Goal: Information Seeking & Learning: Learn about a topic

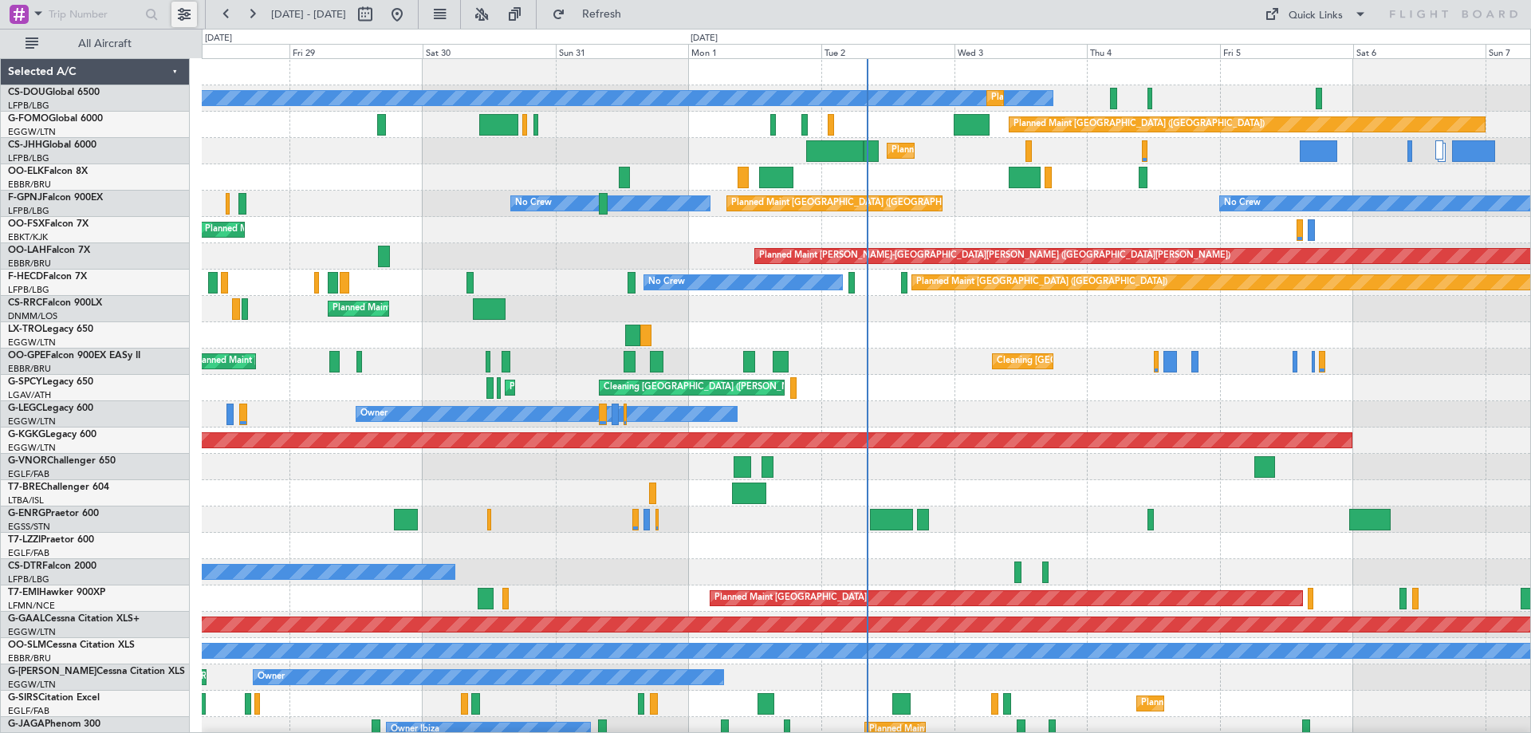
click at [188, 11] on button at bounding box center [184, 15] width 26 height 26
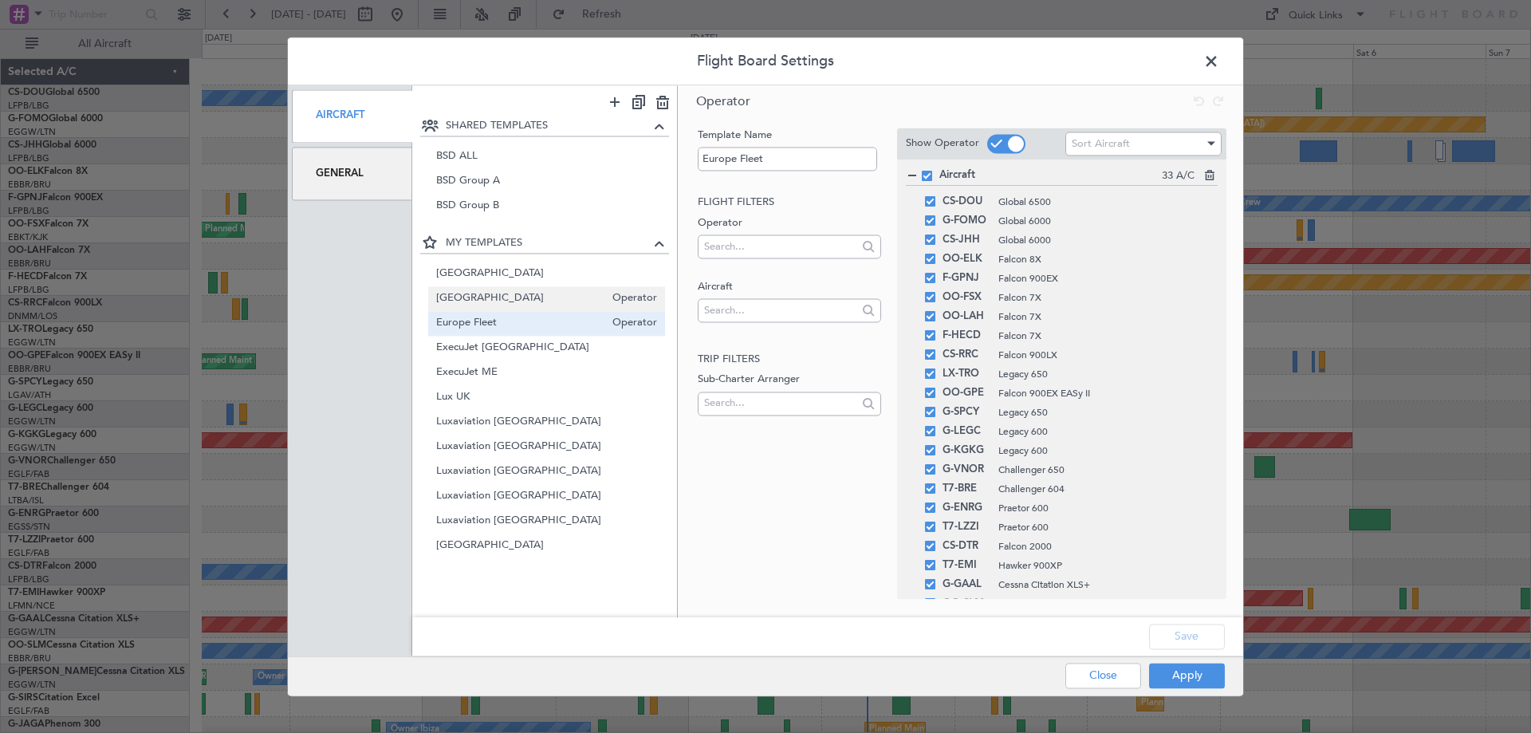
click at [502, 304] on span "[GEOGRAPHIC_DATA]" at bounding box center [520, 298] width 169 height 17
type input "[GEOGRAPHIC_DATA]"
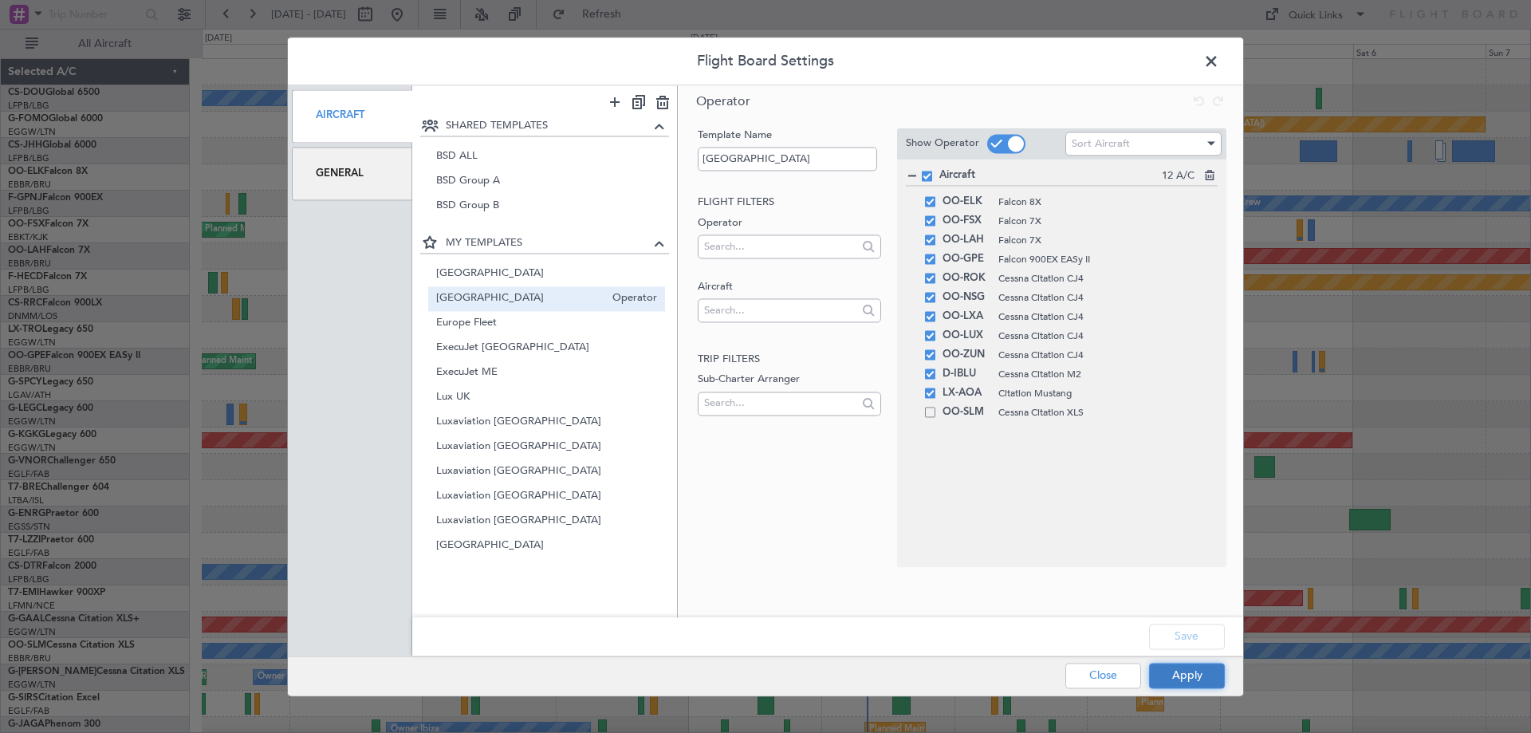
click at [1181, 678] on button "Apply" at bounding box center [1187, 676] width 76 height 26
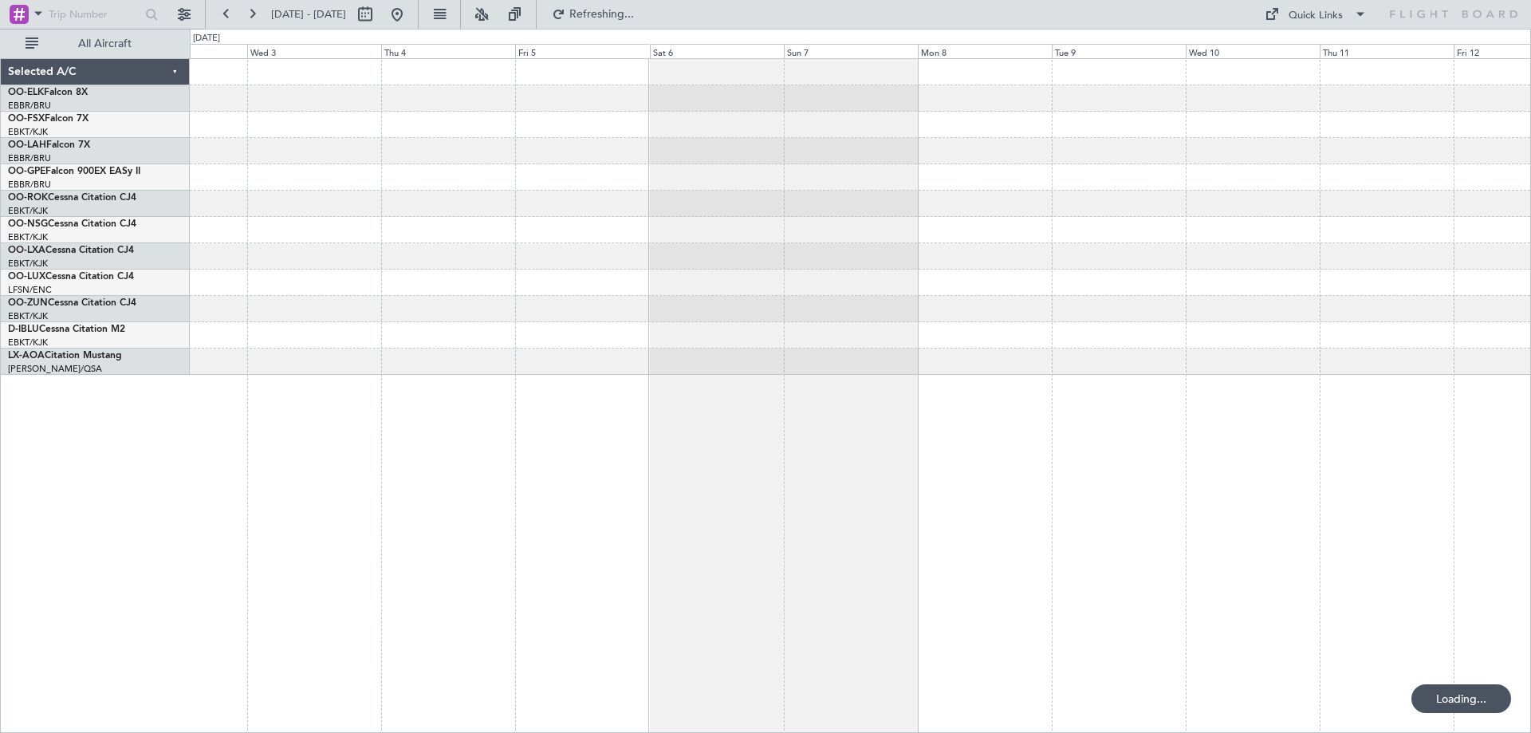
click at [532, 383] on div at bounding box center [860, 395] width 1341 height 675
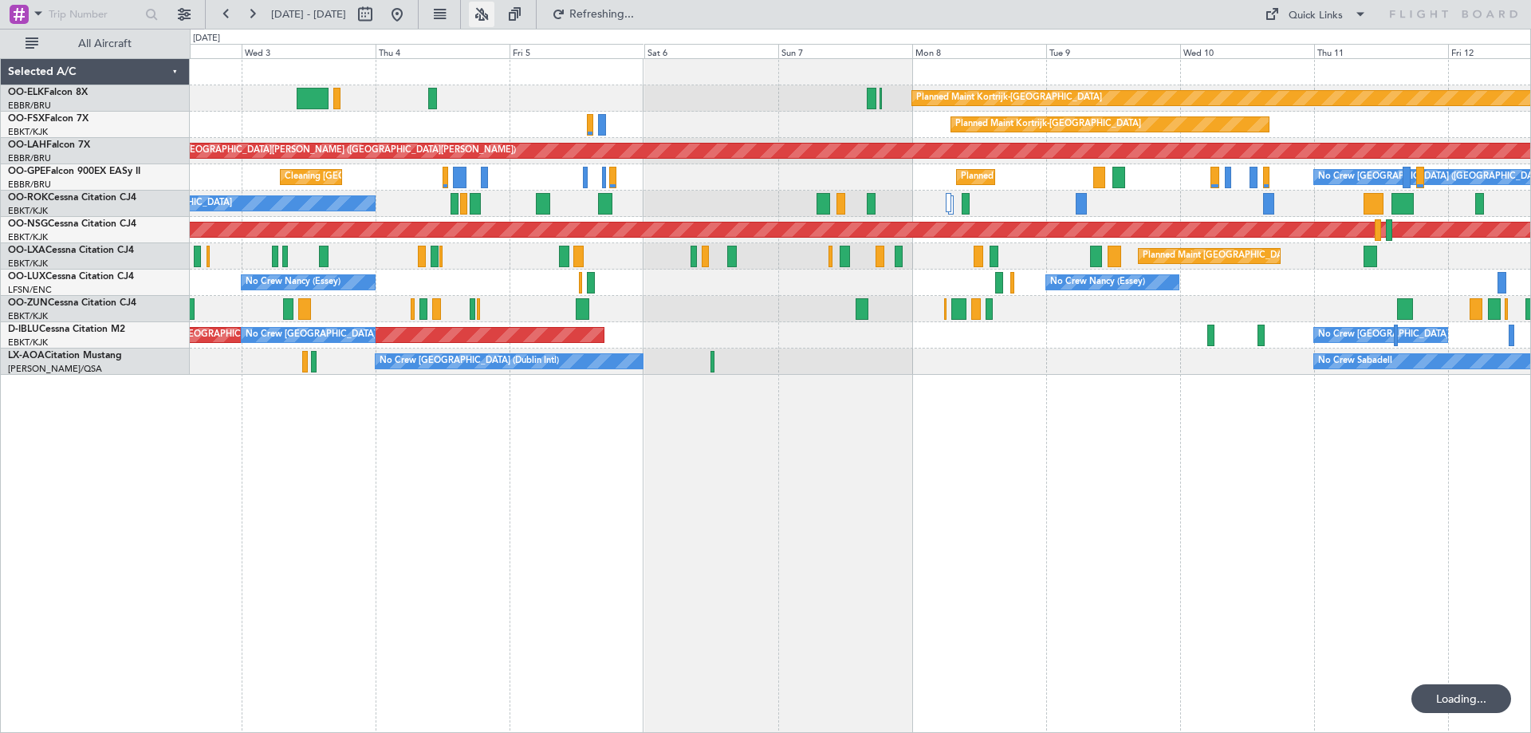
click at [494, 14] on button at bounding box center [482, 15] width 26 height 26
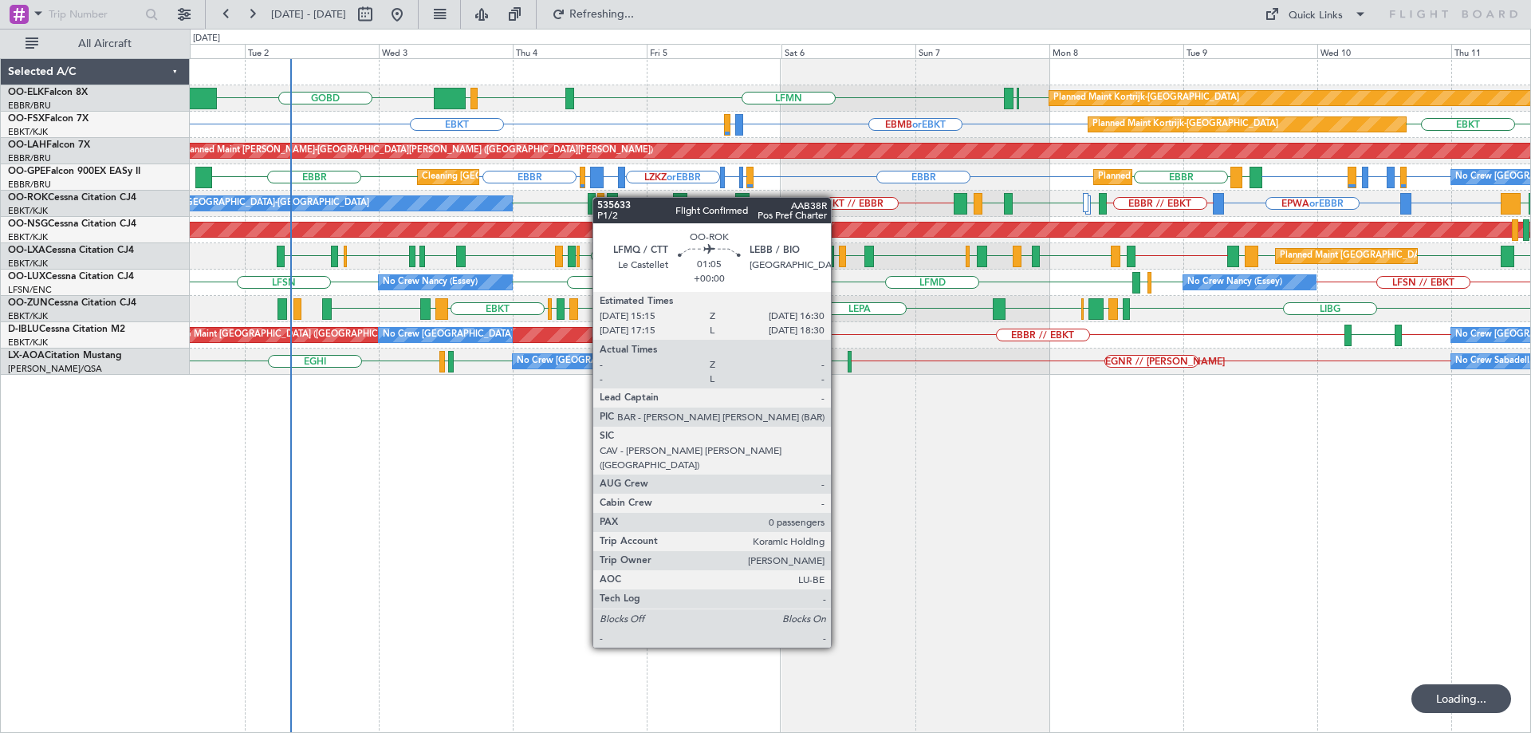
click at [600, 197] on div "Planned Maint Kortrijk-Wevelgem EBKT EBBR LFMN EBBR LIML GOBD Planned Maint Kor…" at bounding box center [860, 217] width 1340 height 316
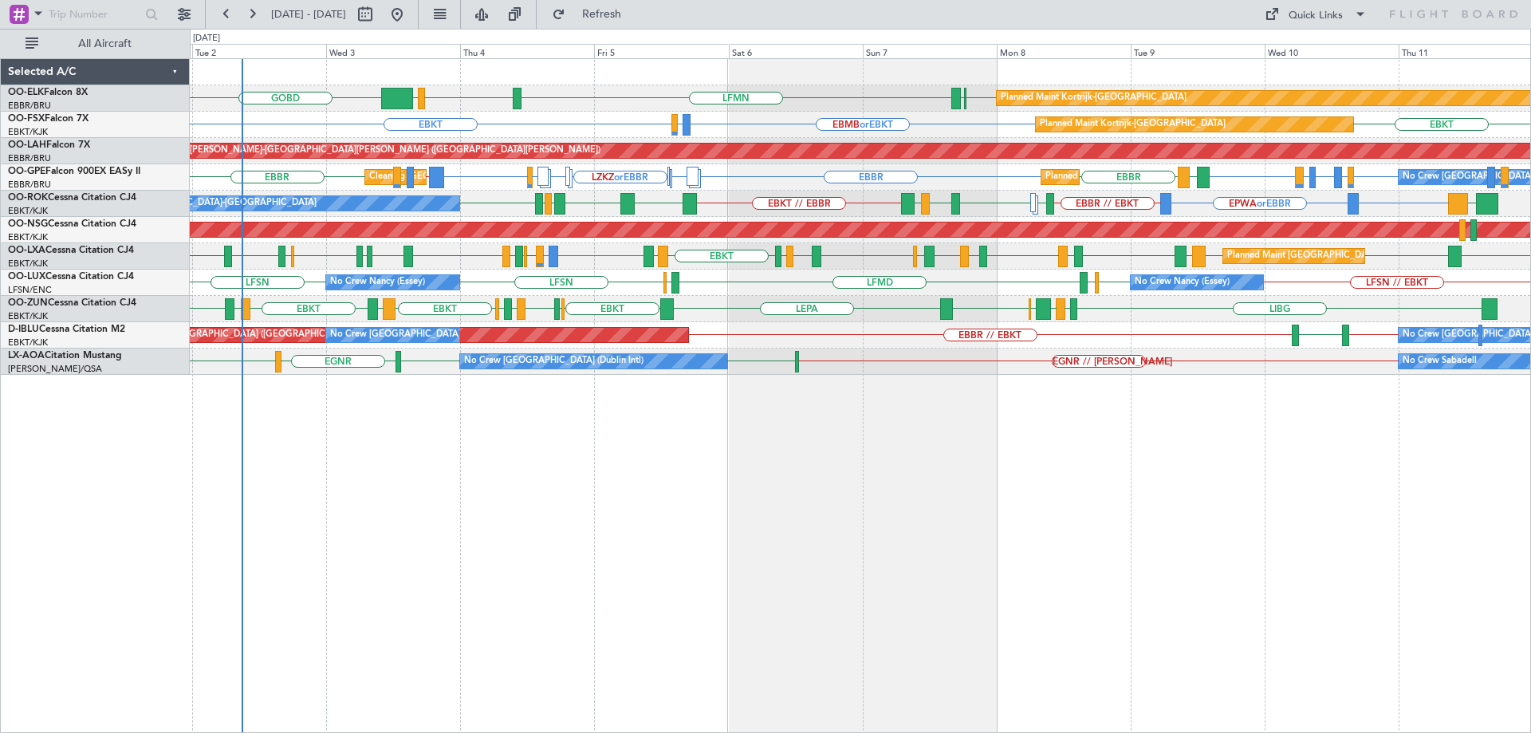
click at [909, 335] on div "EBKT EBBR LFMN EBBR LIML GOBD Planned Maint Kortrijk-Wevelgem EBKT EBMB or EBKT…" at bounding box center [860, 217] width 1340 height 316
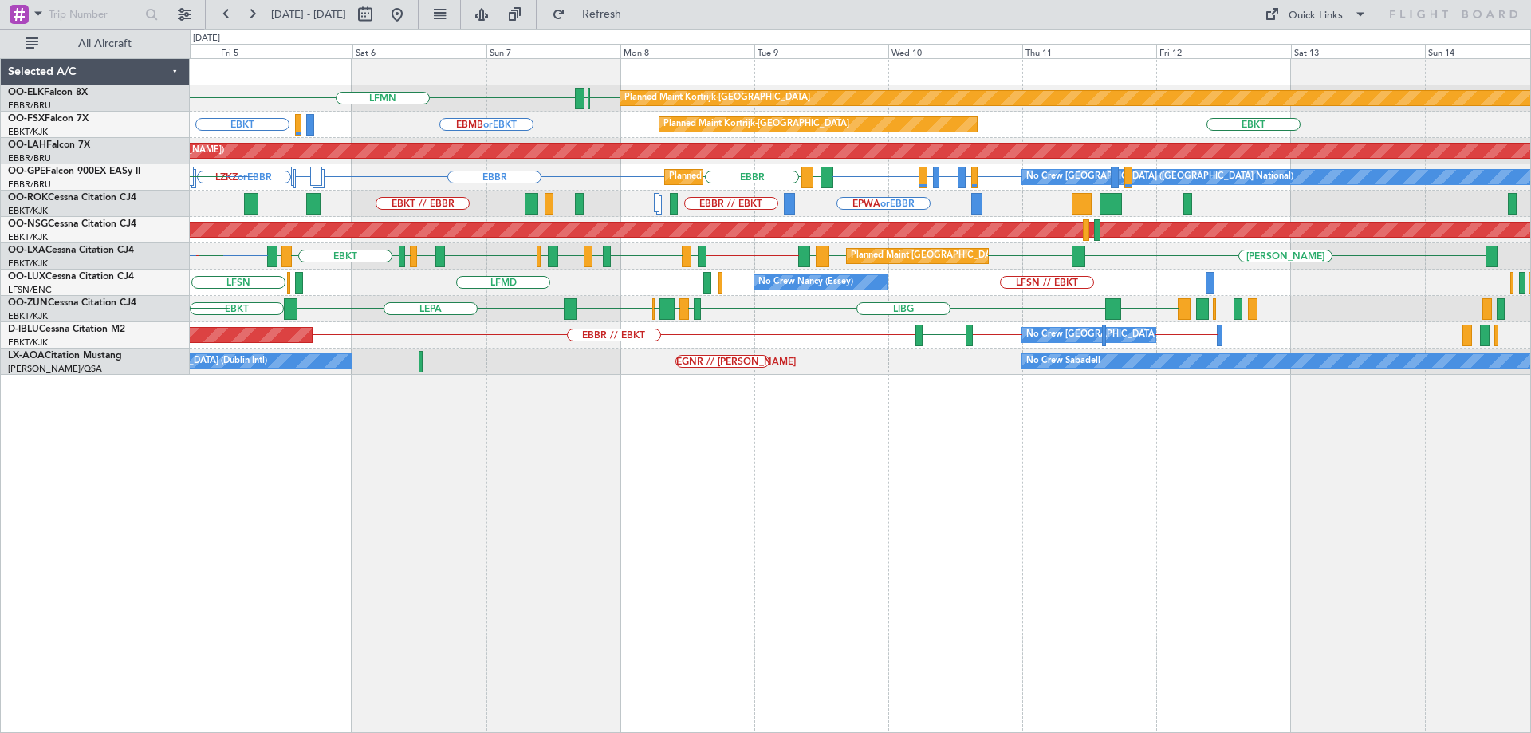
click at [840, 292] on div "EBKT EBBR LFMN Planned Maint Kortrijk-Wevelgem LIML EBBR GOBD EBKT EBMB or EBKT…" at bounding box center [860, 217] width 1340 height 316
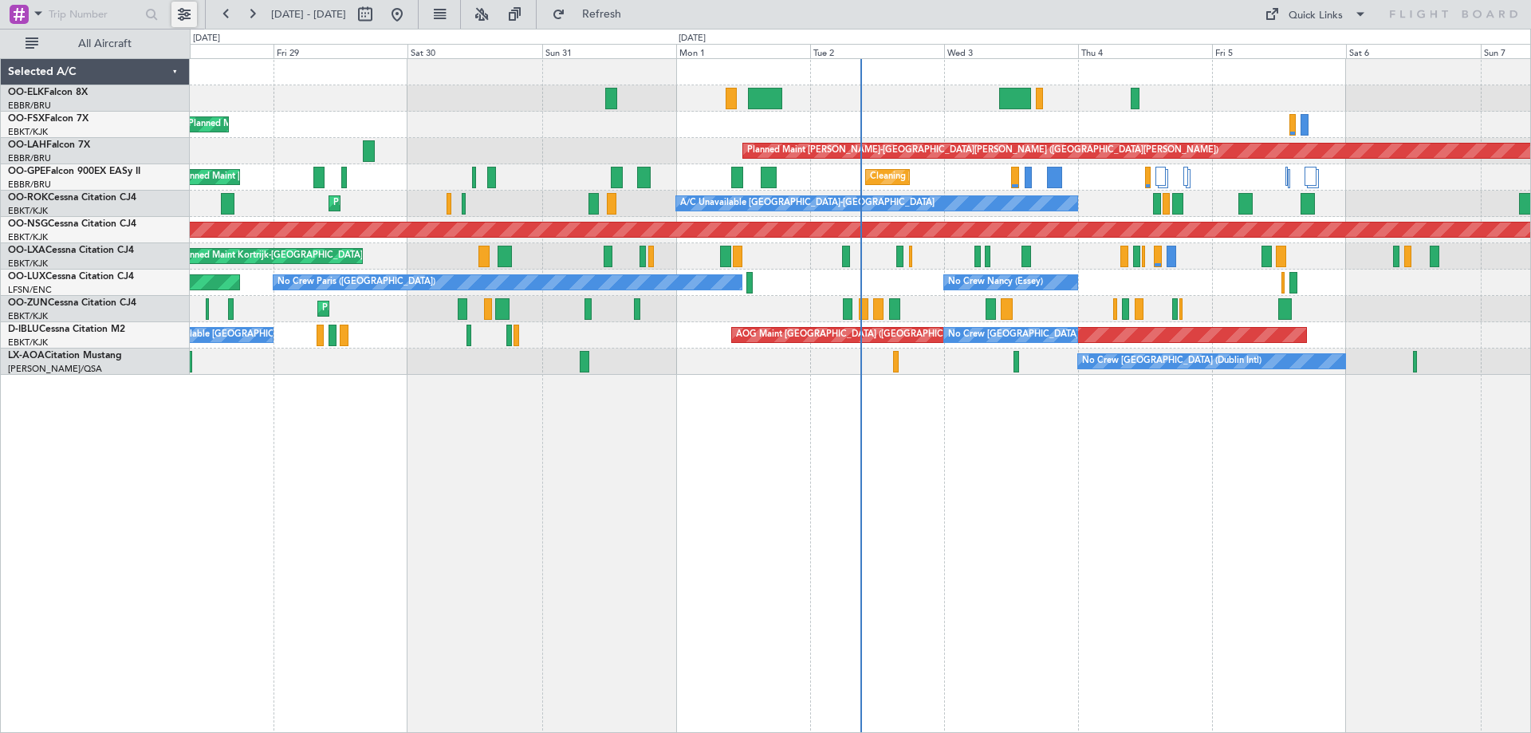
click at [176, 16] on button at bounding box center [184, 15] width 26 height 26
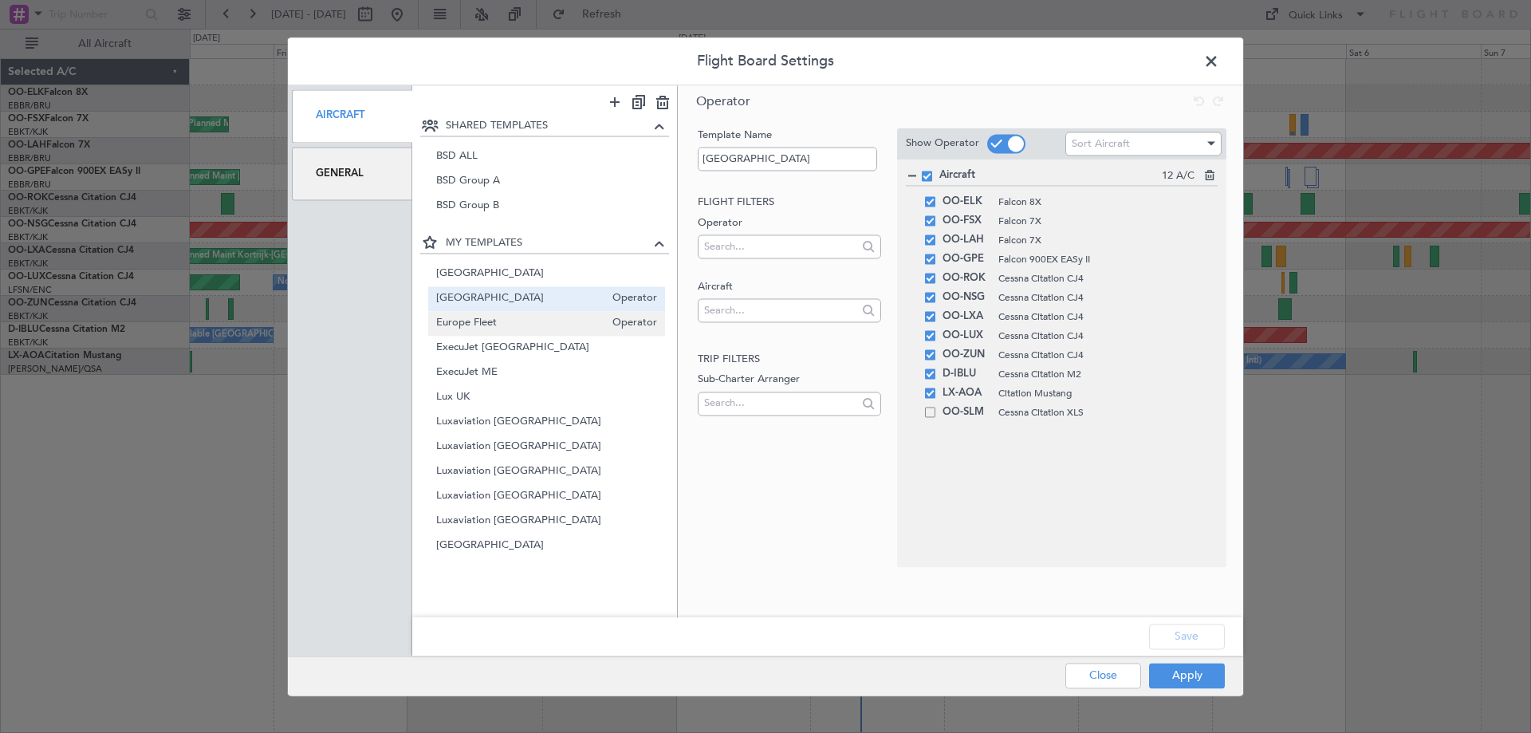
click at [461, 318] on span "Europe Fleet" at bounding box center [520, 323] width 169 height 17
type input "Europe Fleet"
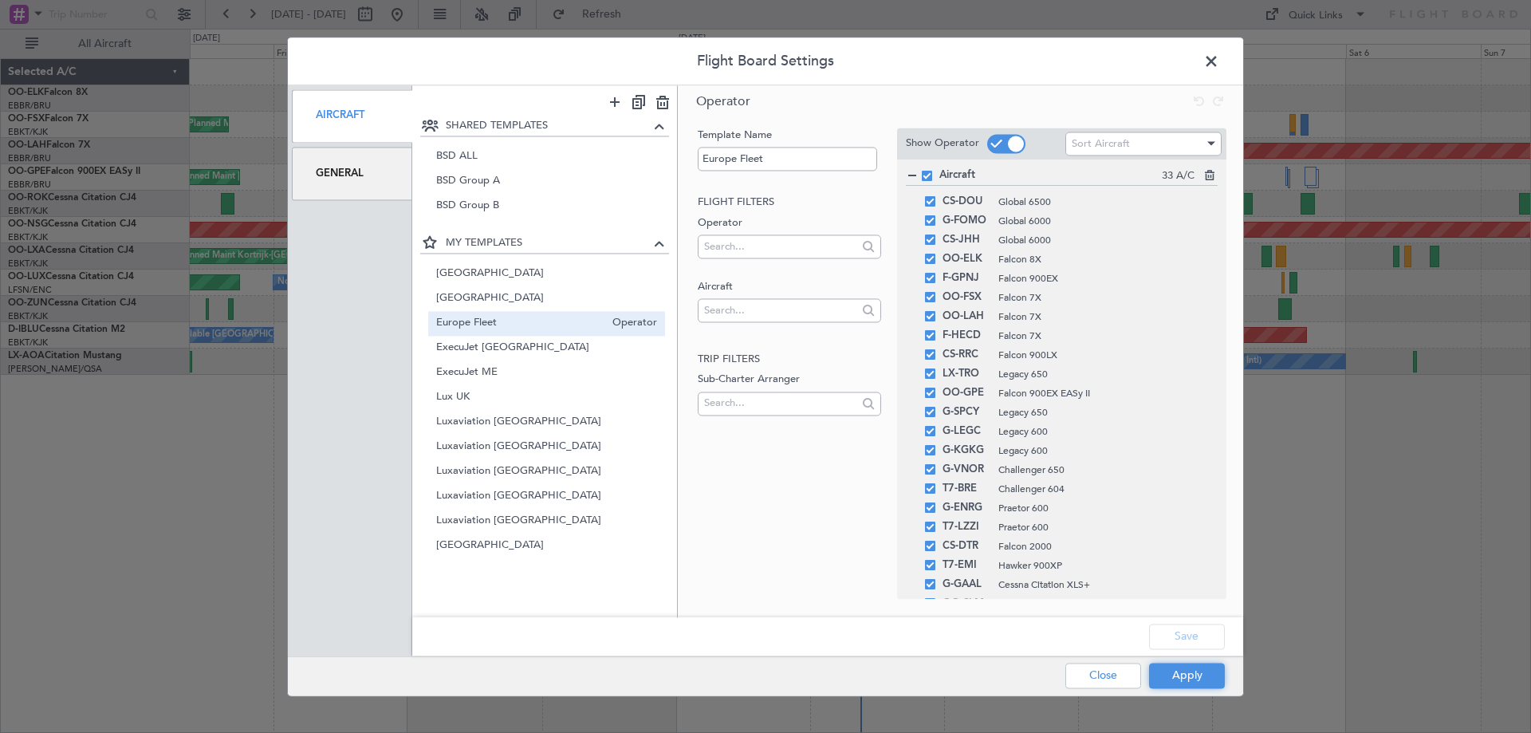
click at [1187, 671] on button "Apply" at bounding box center [1187, 676] width 76 height 26
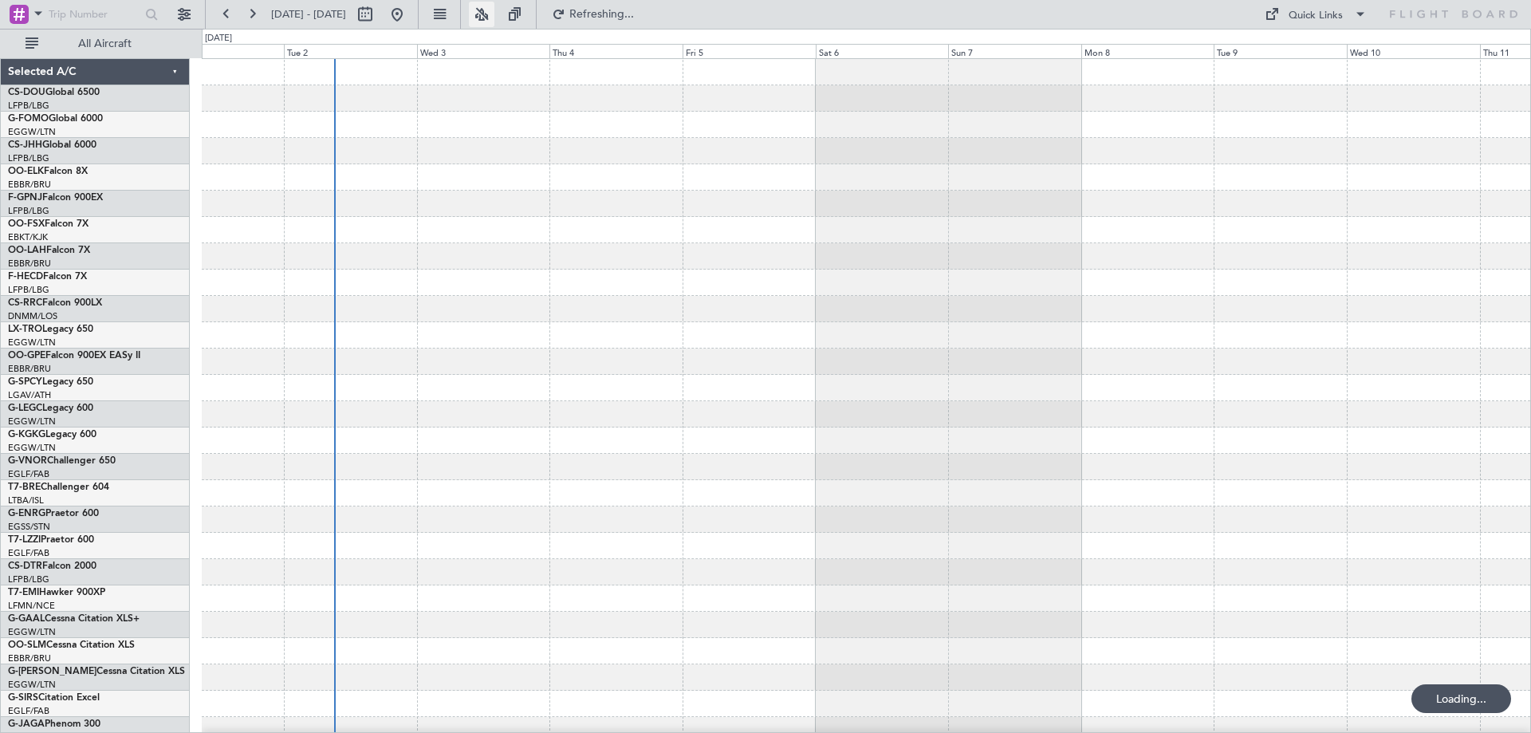
click at [494, 11] on button at bounding box center [482, 15] width 26 height 26
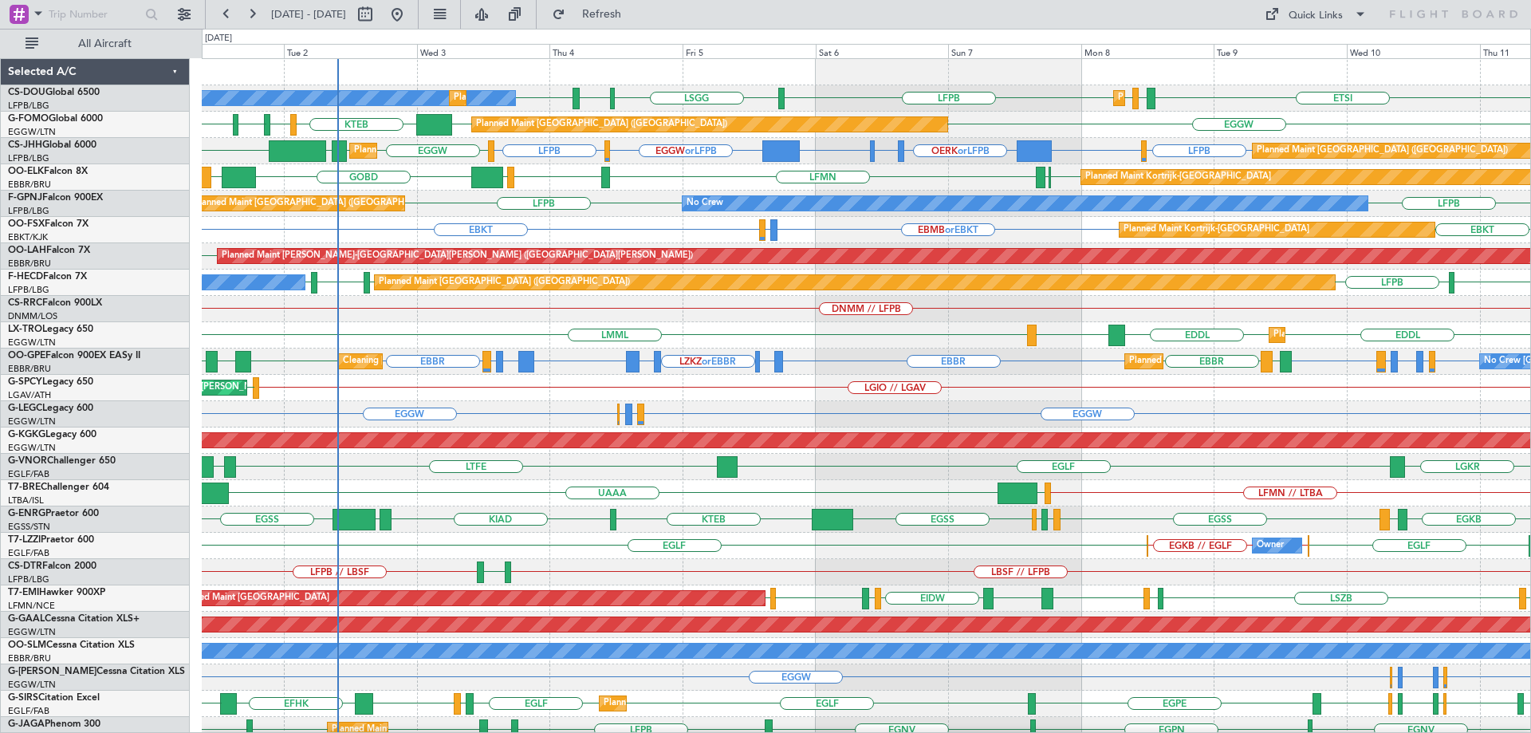
click at [340, 415] on div "Planned Maint [GEOGRAPHIC_DATA] ([GEOGRAPHIC_DATA]) No Crew Planned Maint [GEOG…" at bounding box center [866, 506] width 1328 height 895
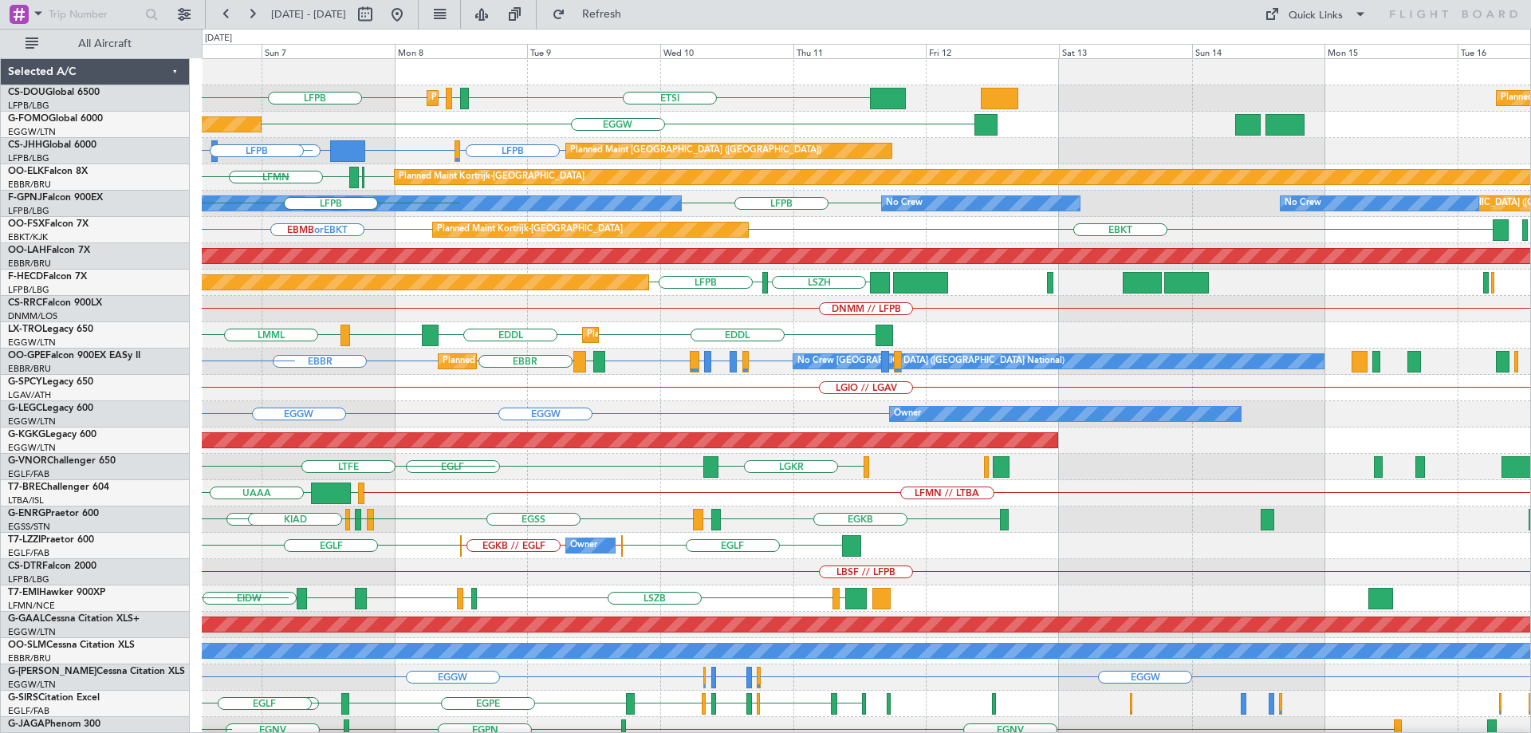
click at [376, 380] on div "ETSI EGGW LFPB LFPB Planned Maint [GEOGRAPHIC_DATA] ([GEOGRAPHIC_DATA]) Planned…" at bounding box center [866, 506] width 1328 height 895
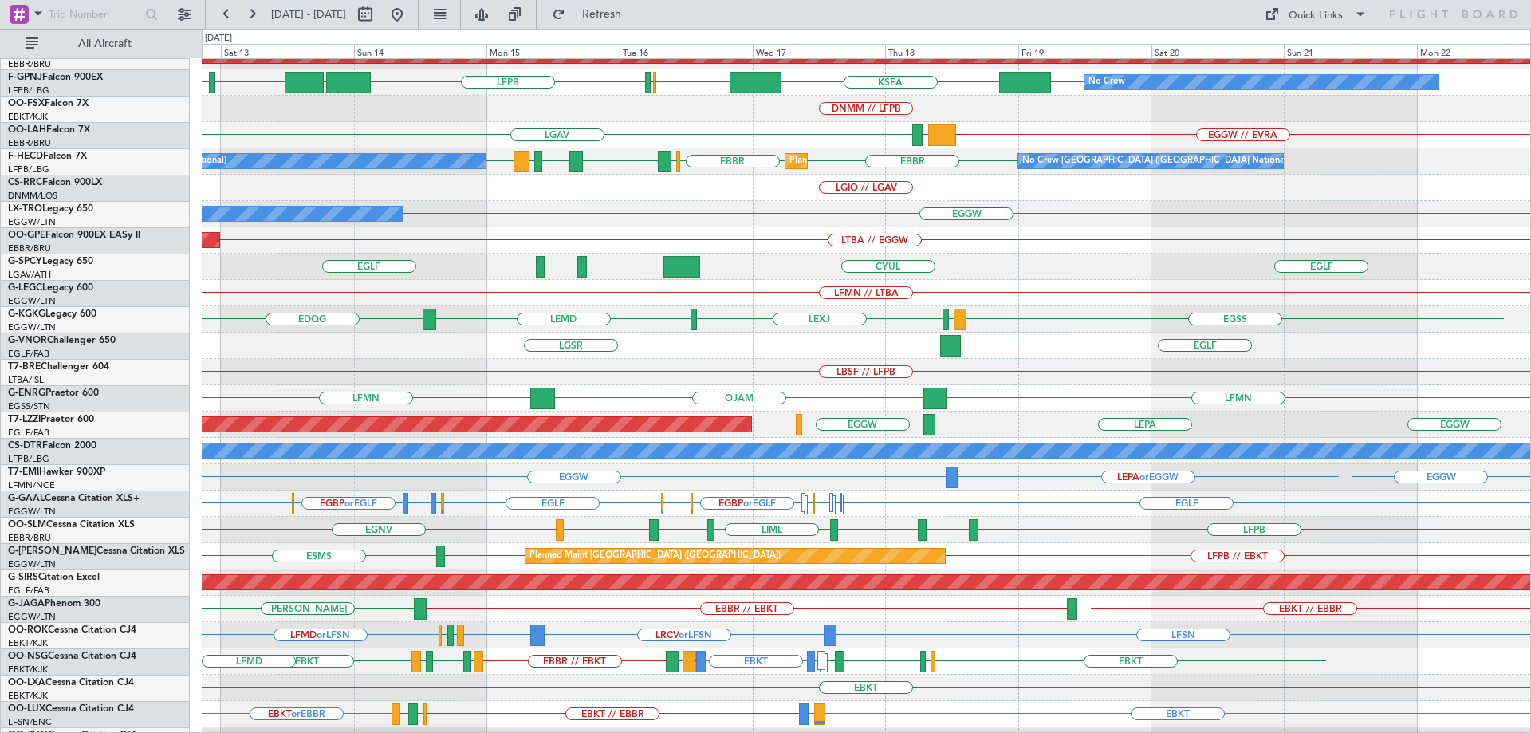
scroll to position [210, 0]
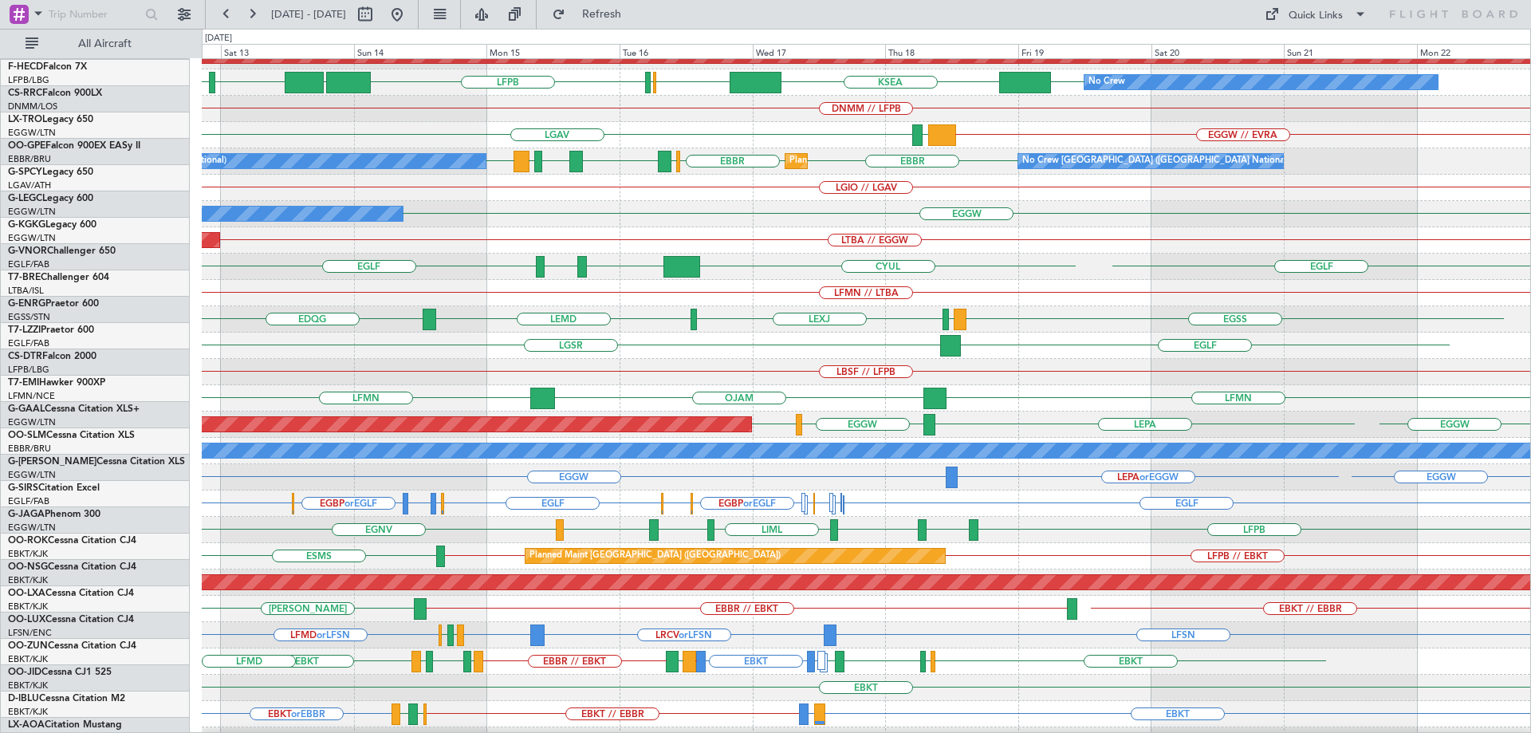
click at [719, 254] on div "CYUL [GEOGRAPHIC_DATA] LFMN [GEOGRAPHIC_DATA] [GEOGRAPHIC_DATA]" at bounding box center [866, 267] width 1328 height 26
